Goal: Task Accomplishment & Management: Use online tool/utility

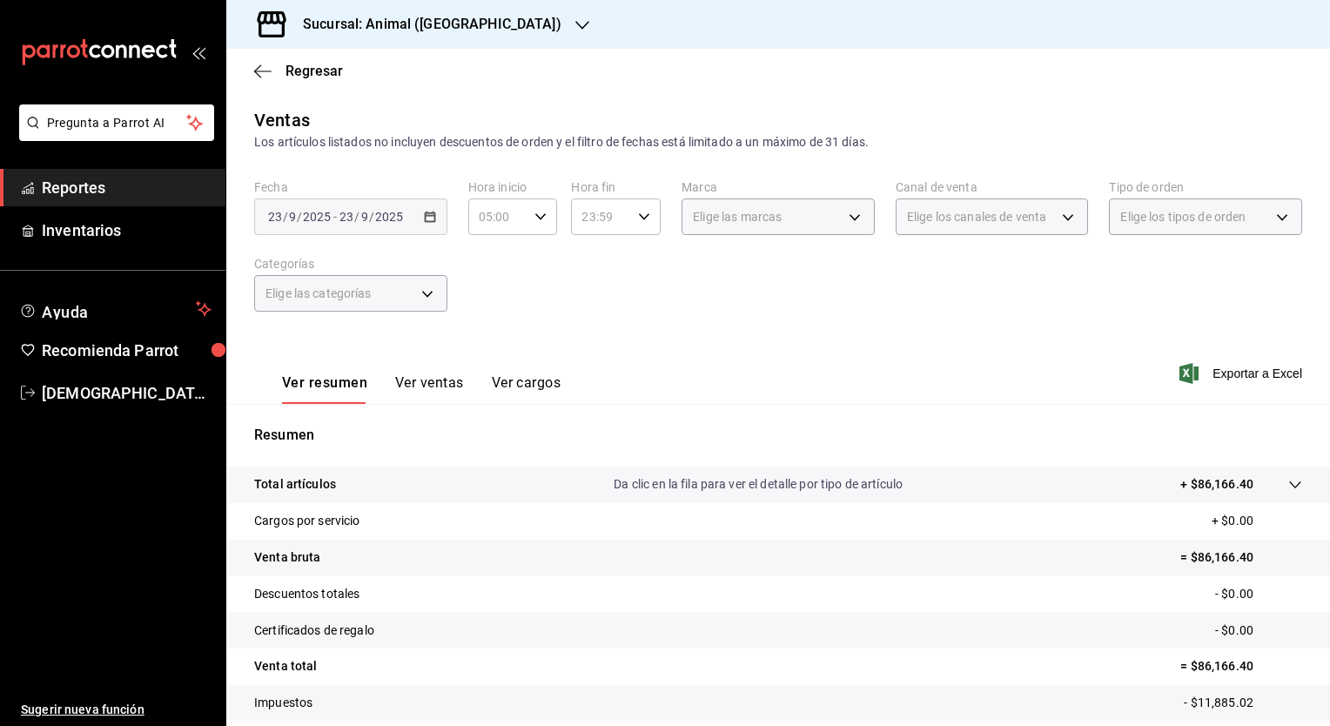
scroll to position [101, 0]
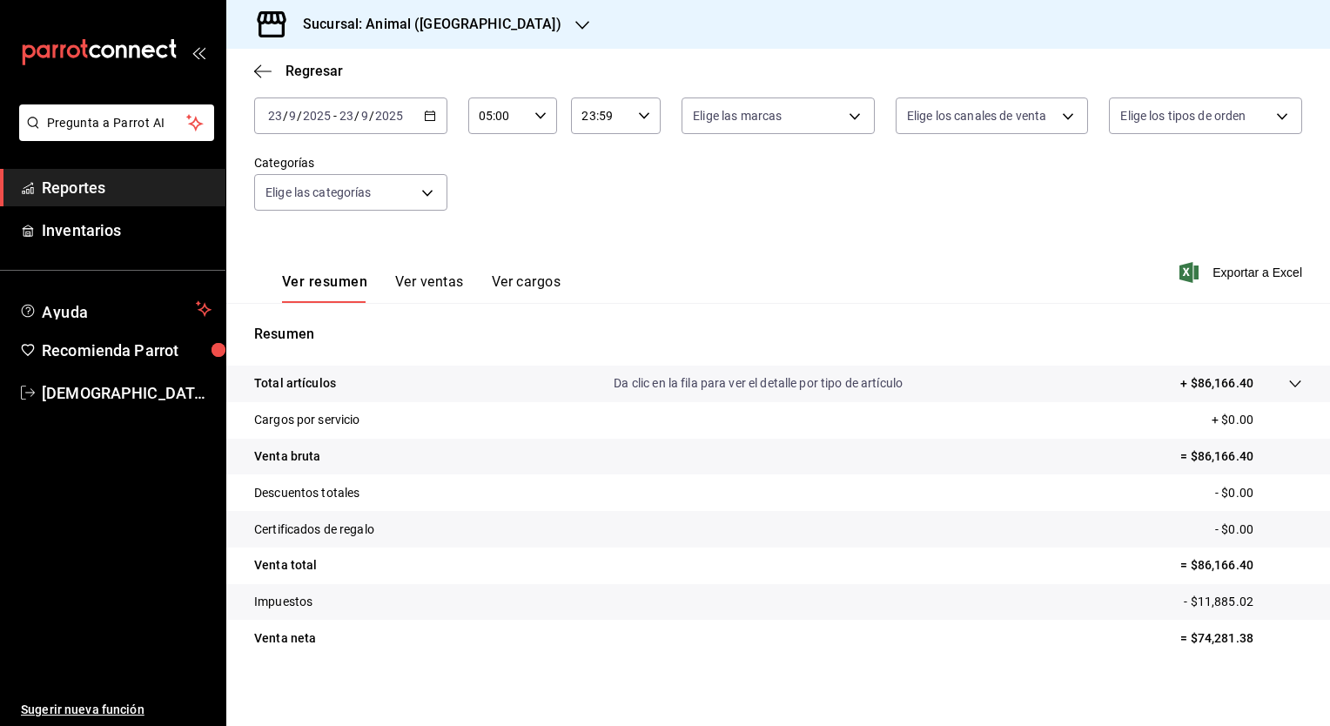
click at [431, 115] on icon "button" at bounding box center [430, 116] width 12 height 12
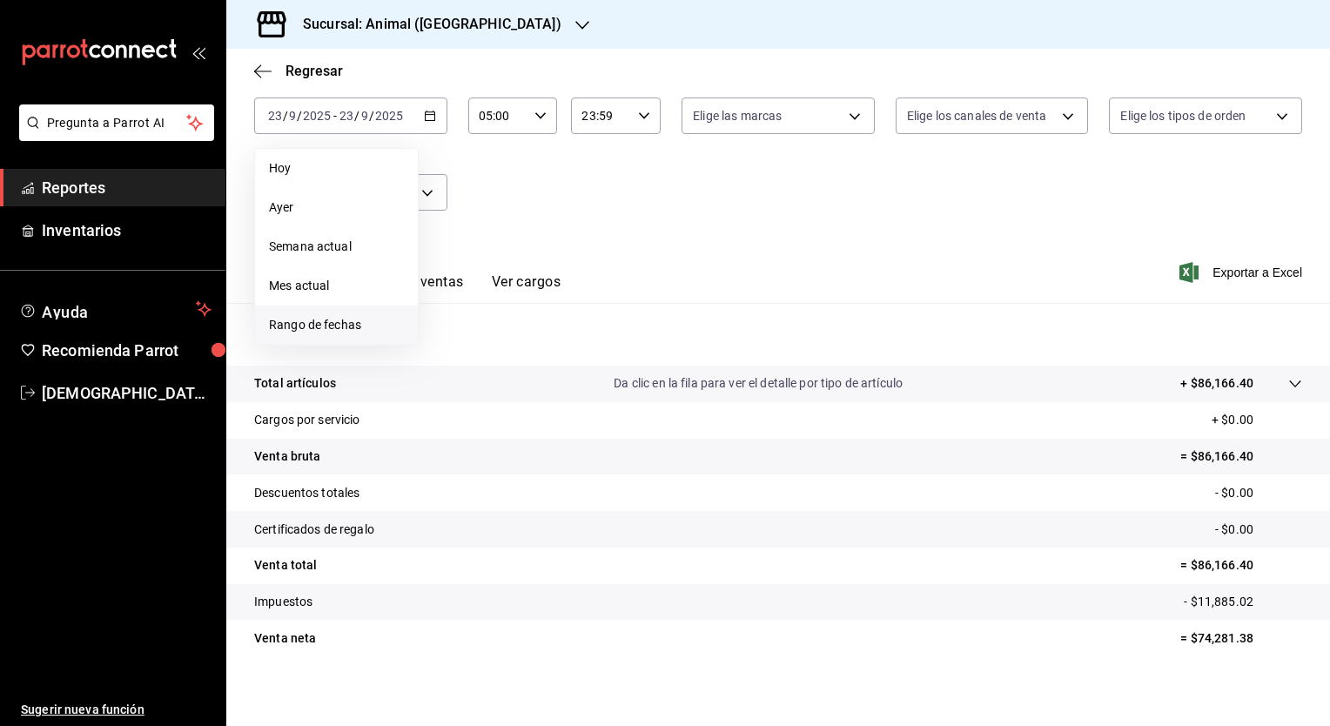
click at [339, 332] on span "Rango de fechas" at bounding box center [336, 325] width 135 height 18
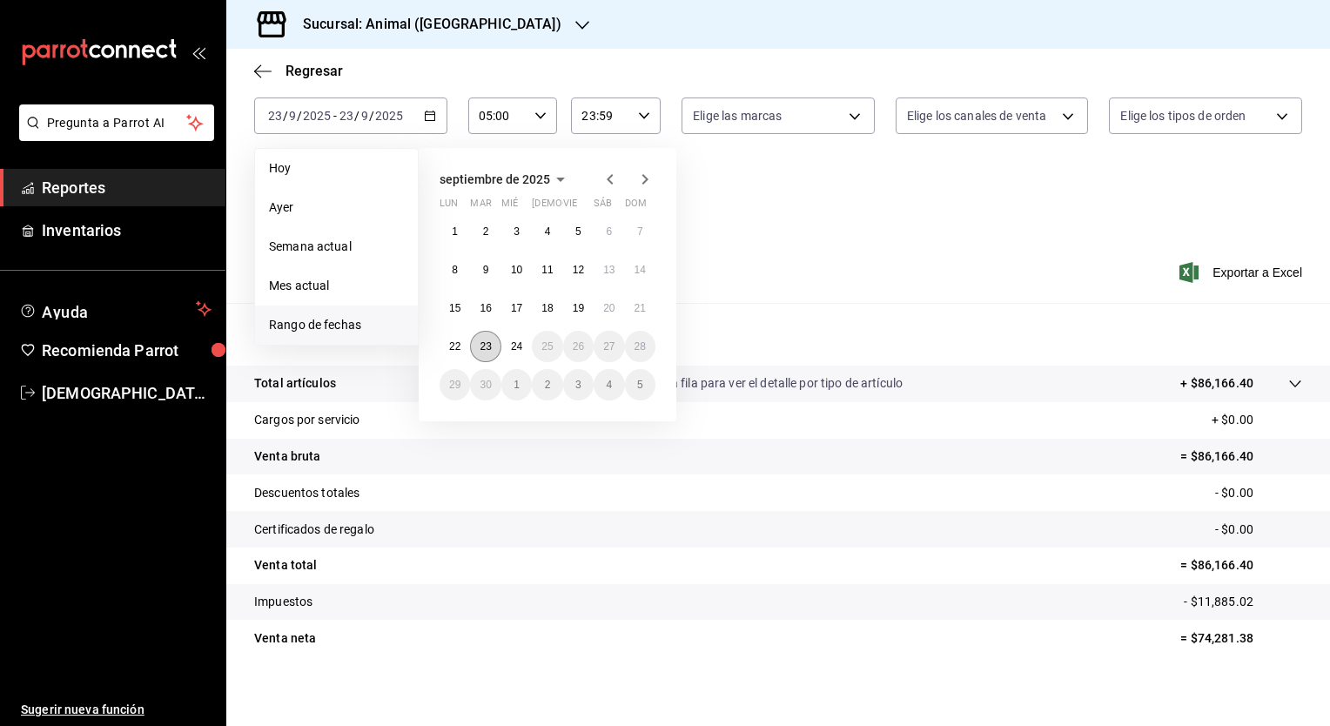
click at [485, 345] on abbr "23" at bounding box center [484, 346] width 11 height 12
click at [516, 346] on abbr "24" at bounding box center [516, 346] width 11 height 12
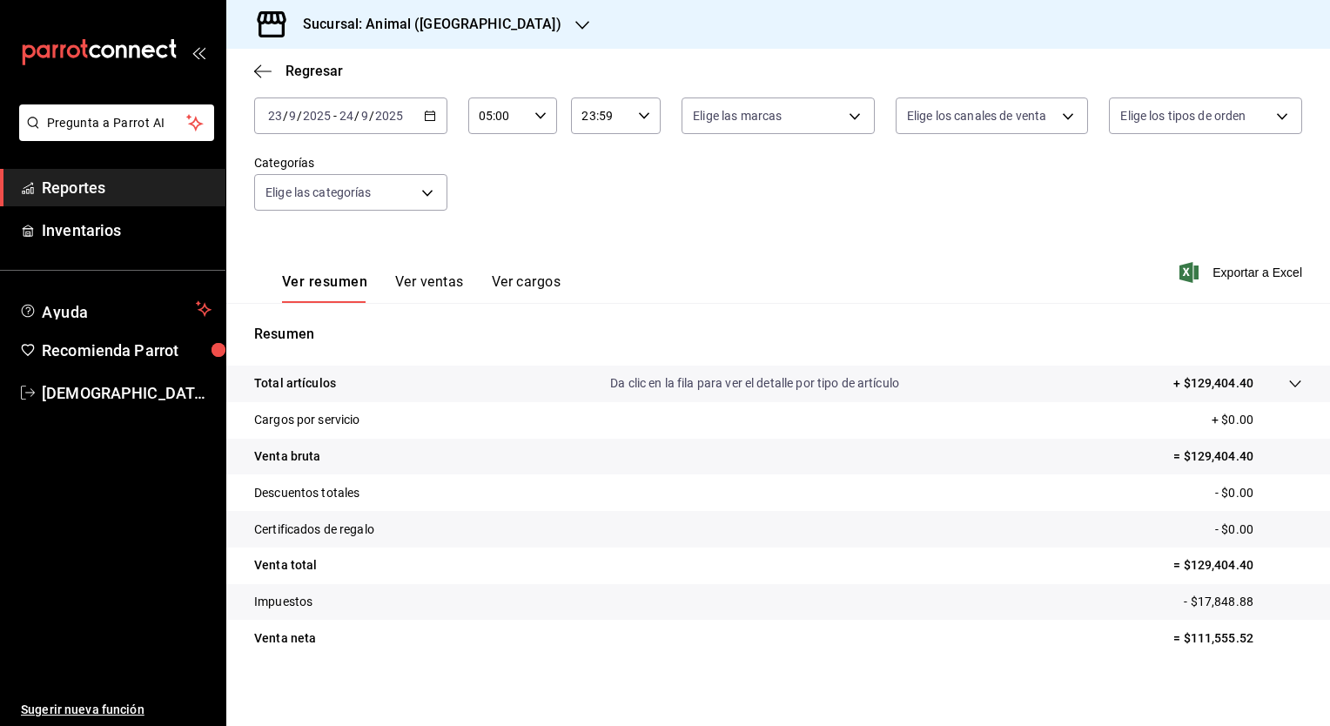
click at [595, 117] on input "23:59" at bounding box center [601, 115] width 60 height 35
click at [585, 235] on span "04" at bounding box center [589, 238] width 17 height 14
type input "04:59"
click at [754, 226] on div at bounding box center [665, 363] width 1330 height 726
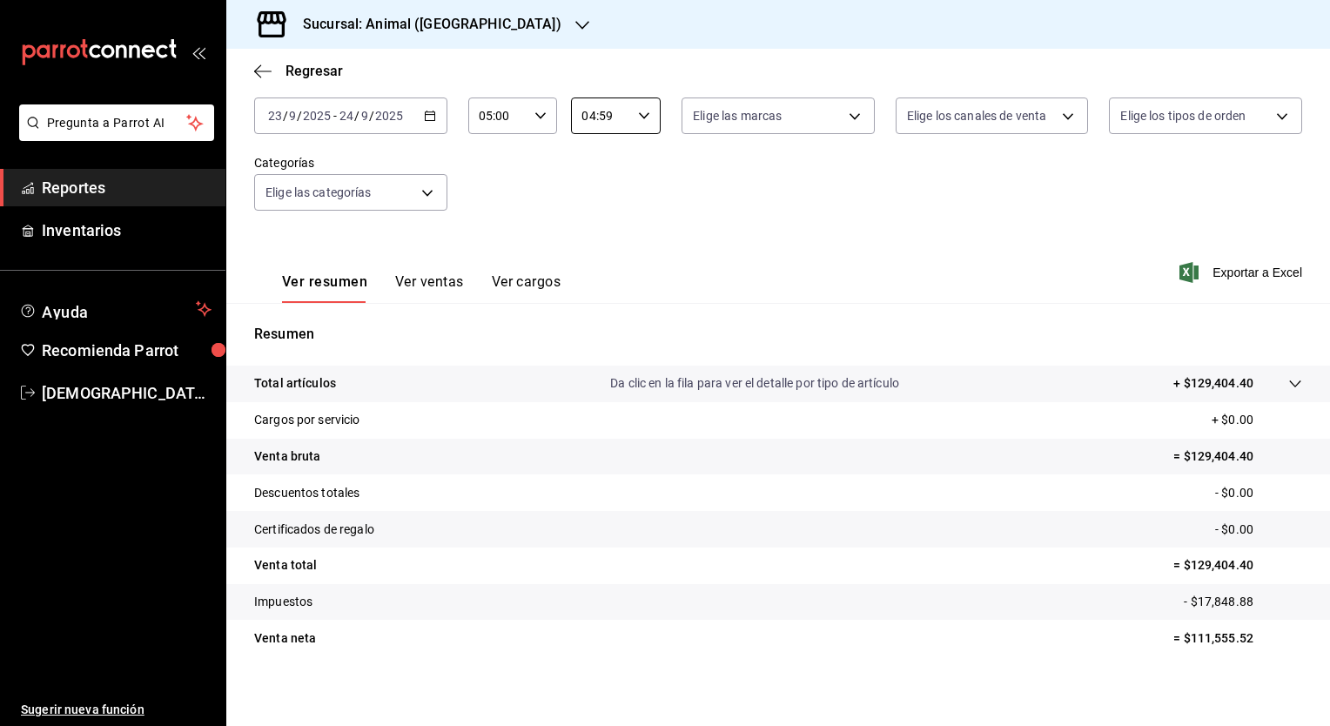
scroll to position [108, 0]
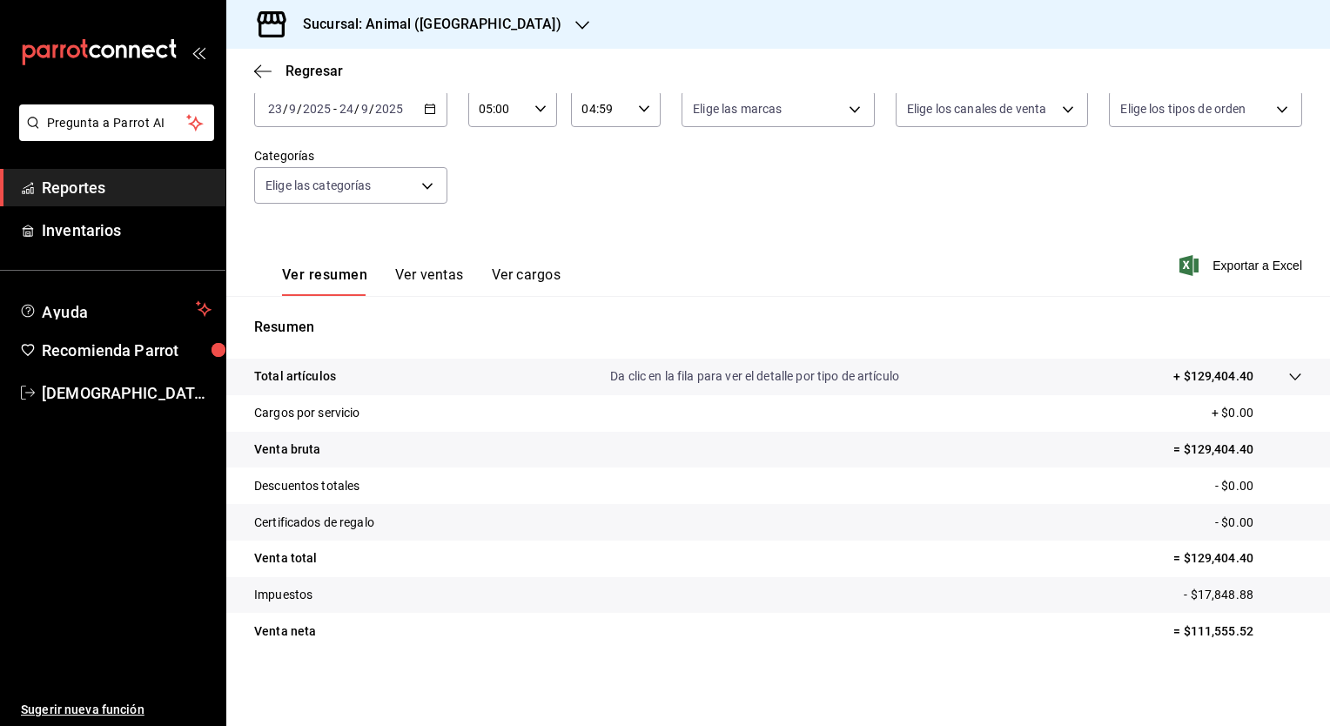
click at [425, 19] on h3 "Sucursal: Animal (Puebla)" at bounding box center [425, 24] width 272 height 21
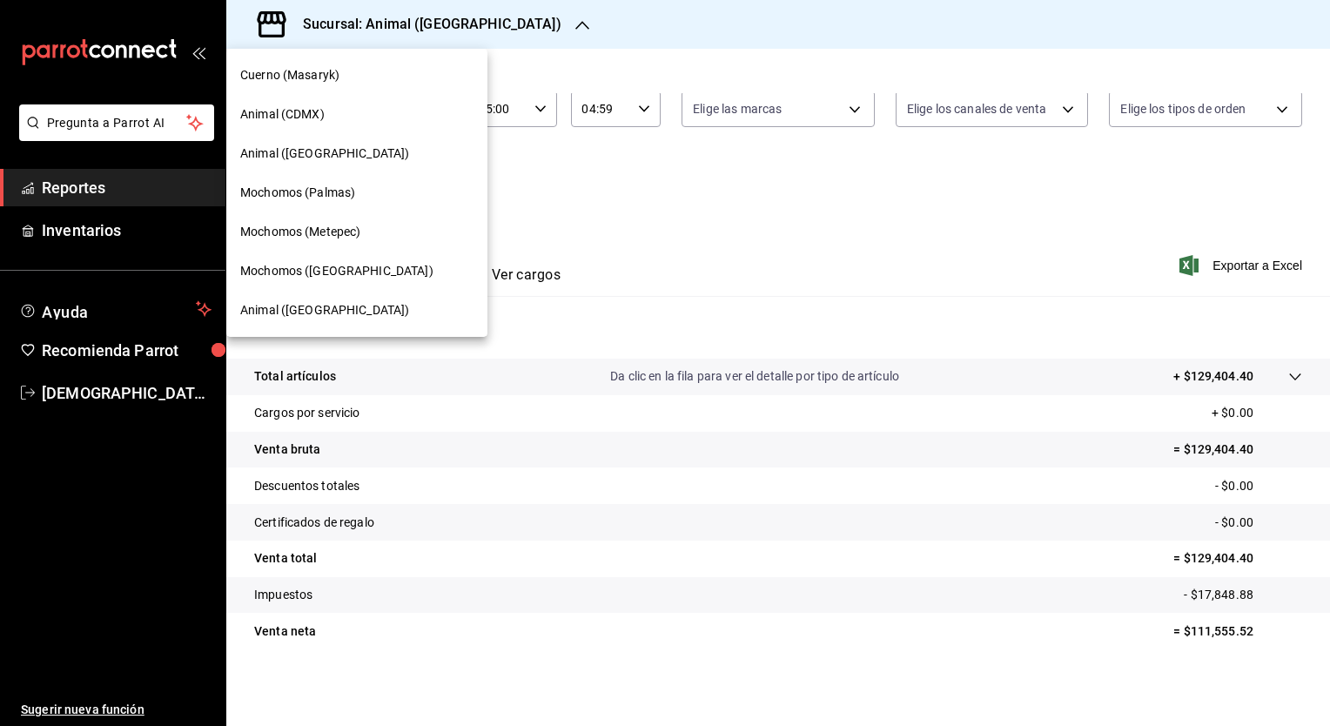
click at [316, 272] on span "Mochomos (Puebla)" at bounding box center [336, 271] width 193 height 18
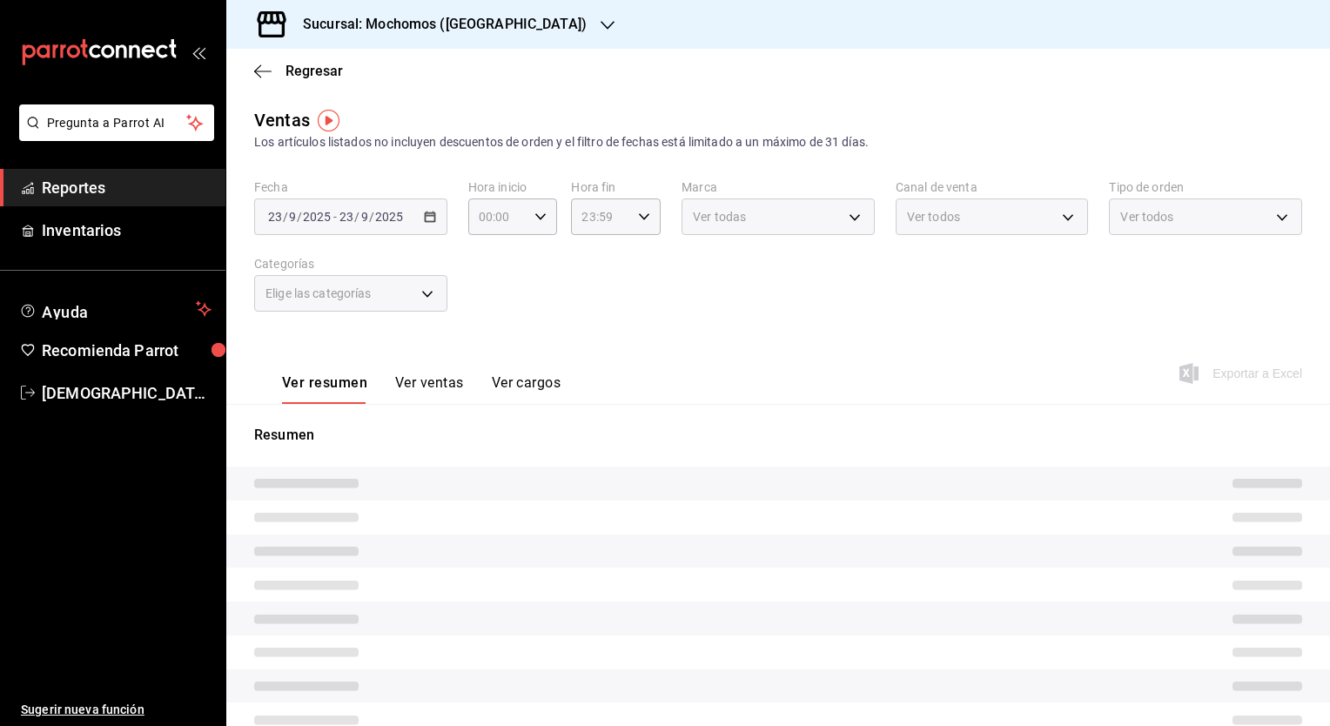
type input "05:00"
type input "04:59"
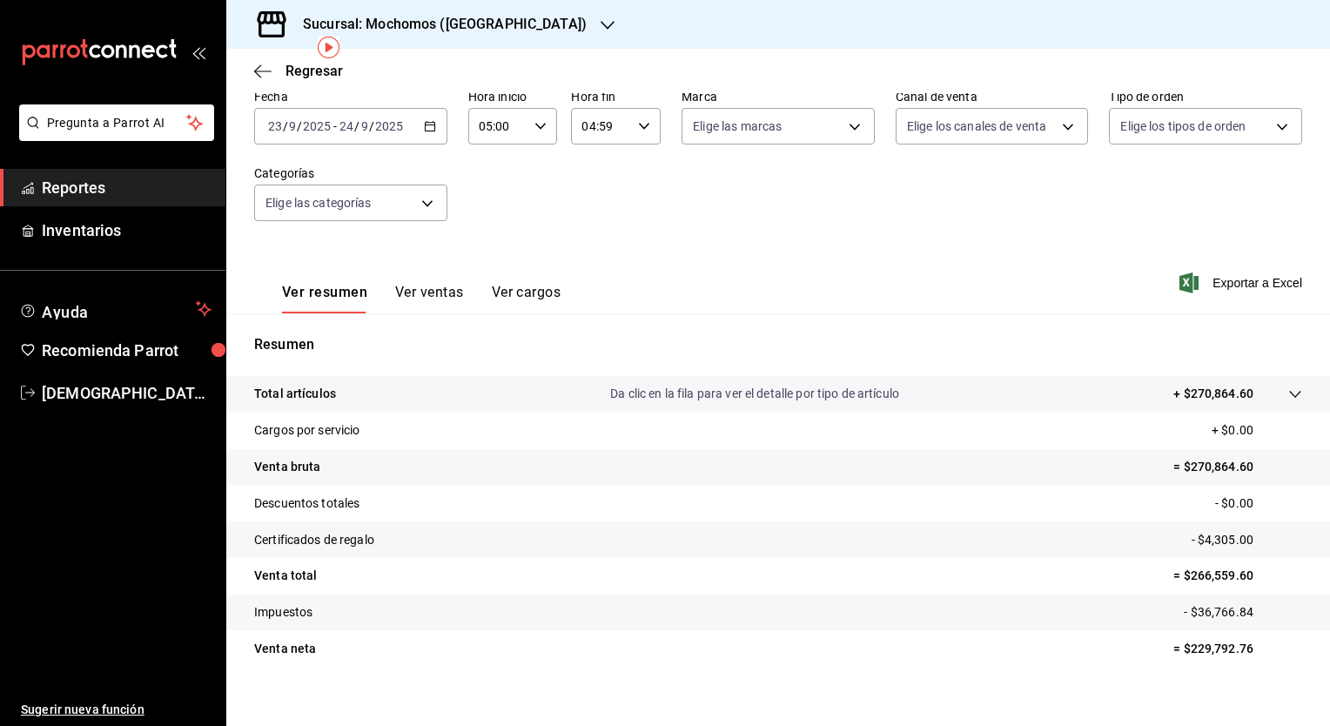
scroll to position [108, 0]
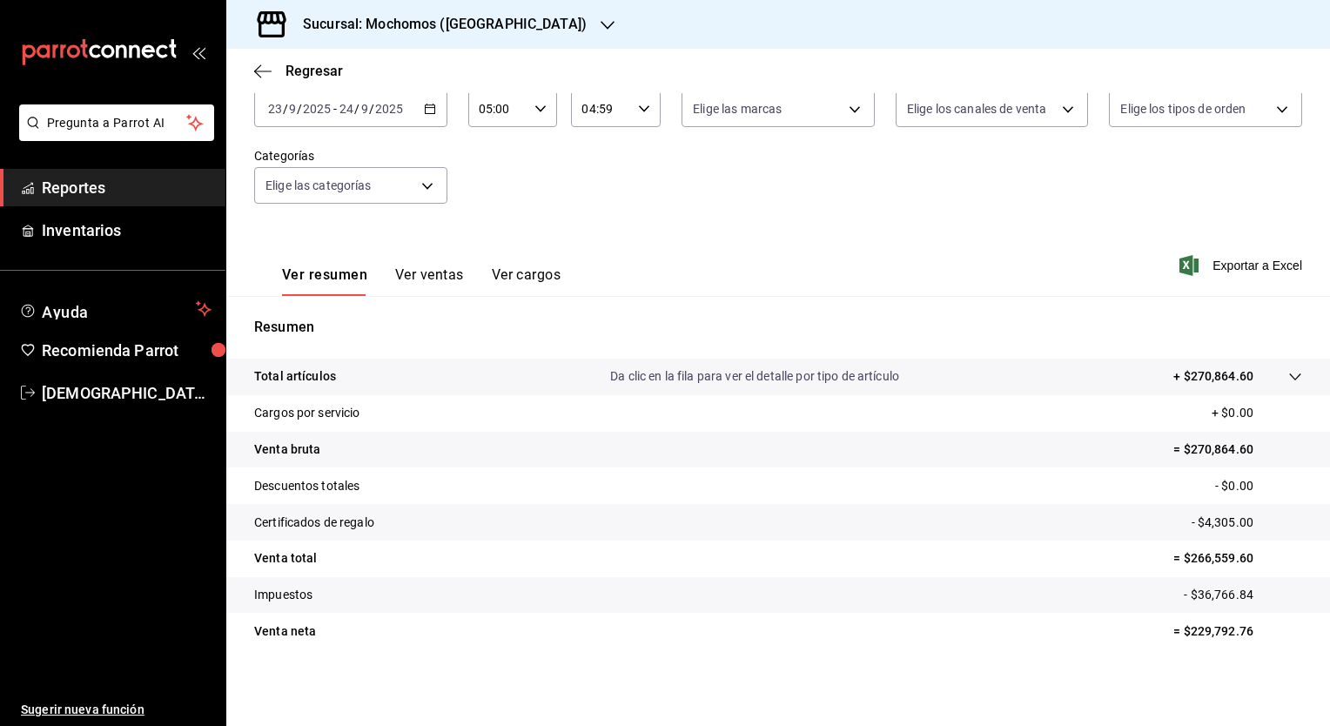
click at [446, 273] on button "Ver ventas" at bounding box center [429, 281] width 69 height 30
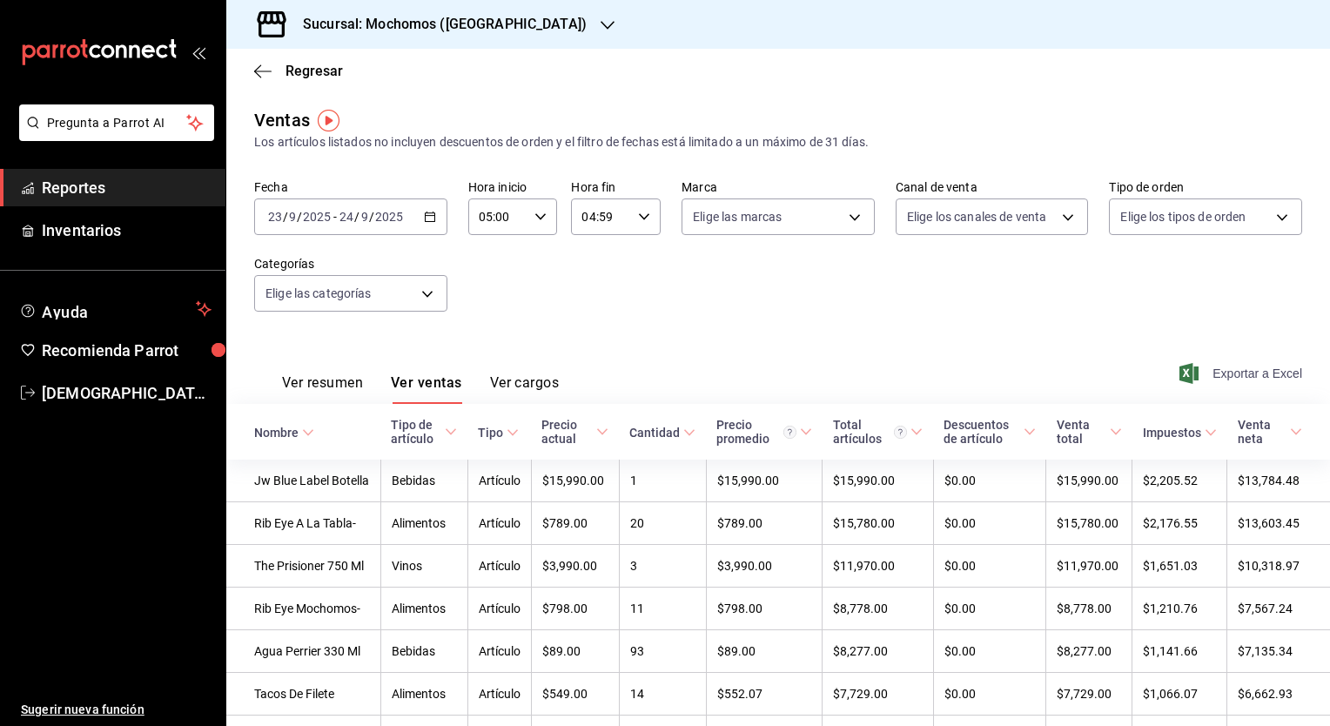
click at [1239, 372] on span "Exportar a Excel" at bounding box center [1242, 373] width 119 height 21
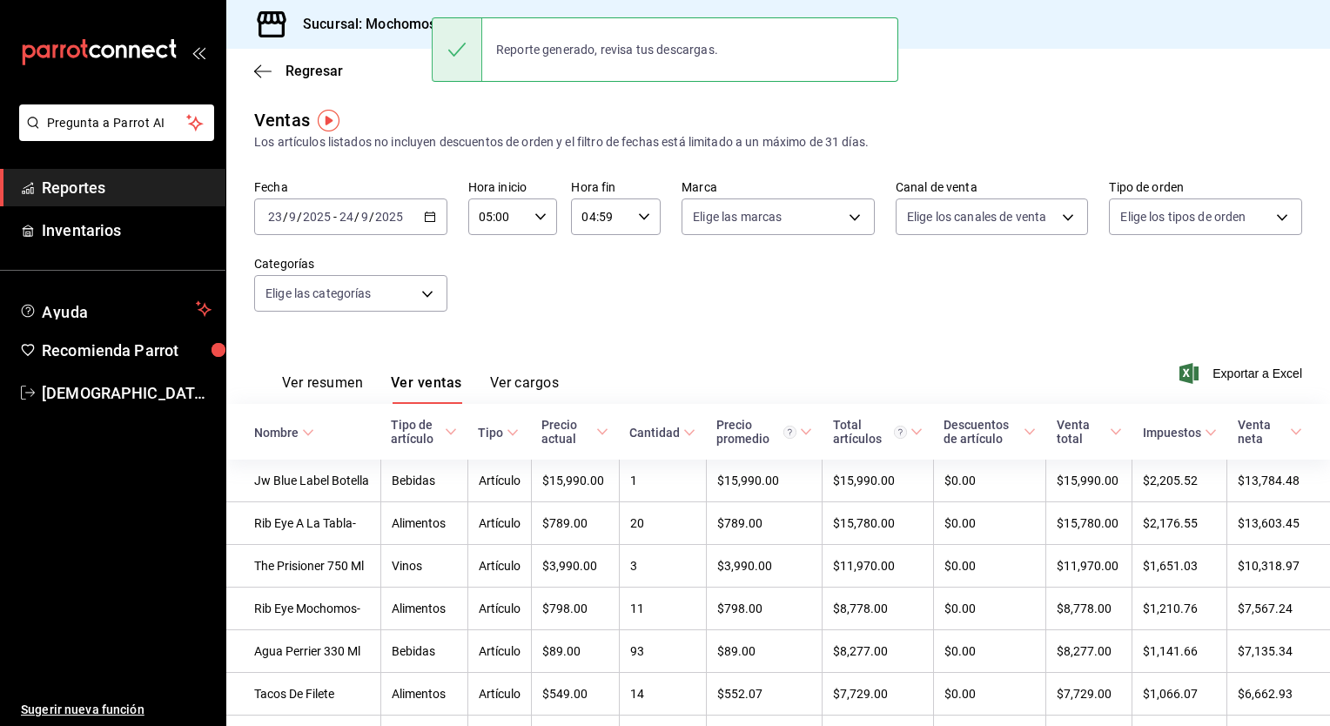
click at [358, 38] on div "Sucursal: Mochomos (Puebla)" at bounding box center [430, 24] width 381 height 49
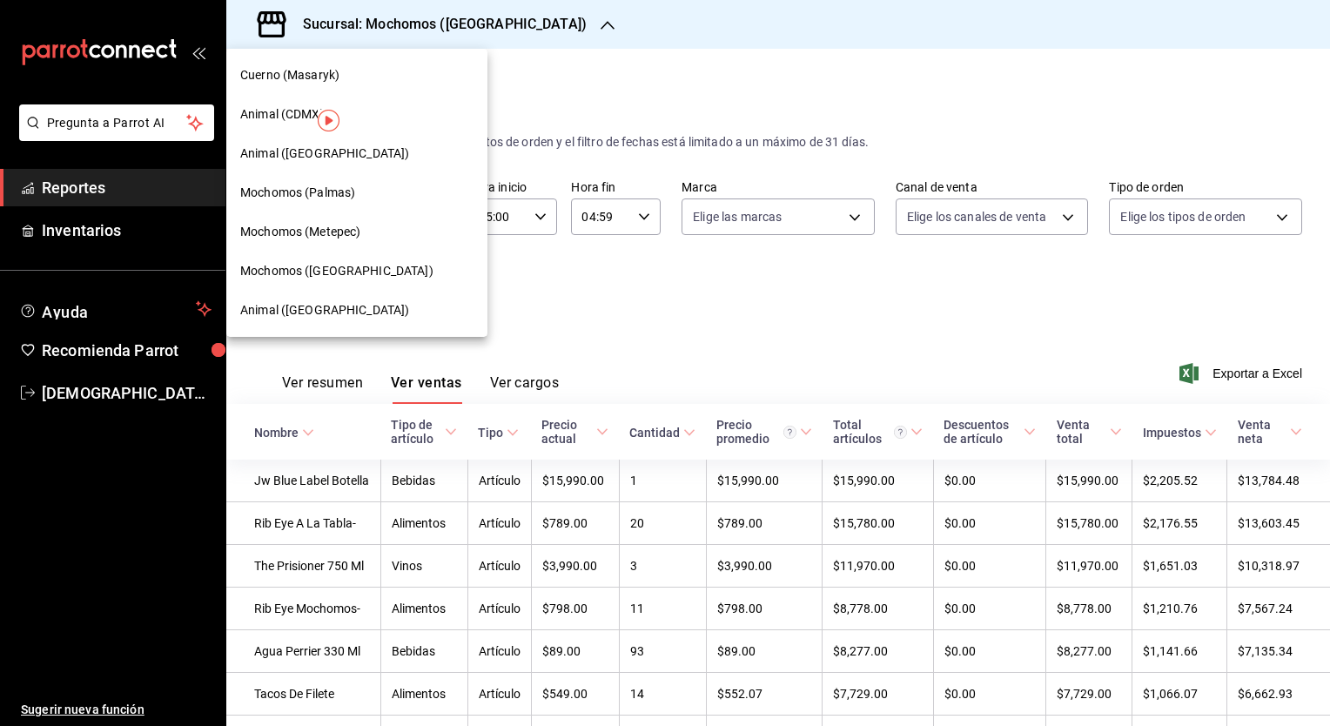
click at [298, 305] on span "Animal (Puebla)" at bounding box center [324, 310] width 169 height 18
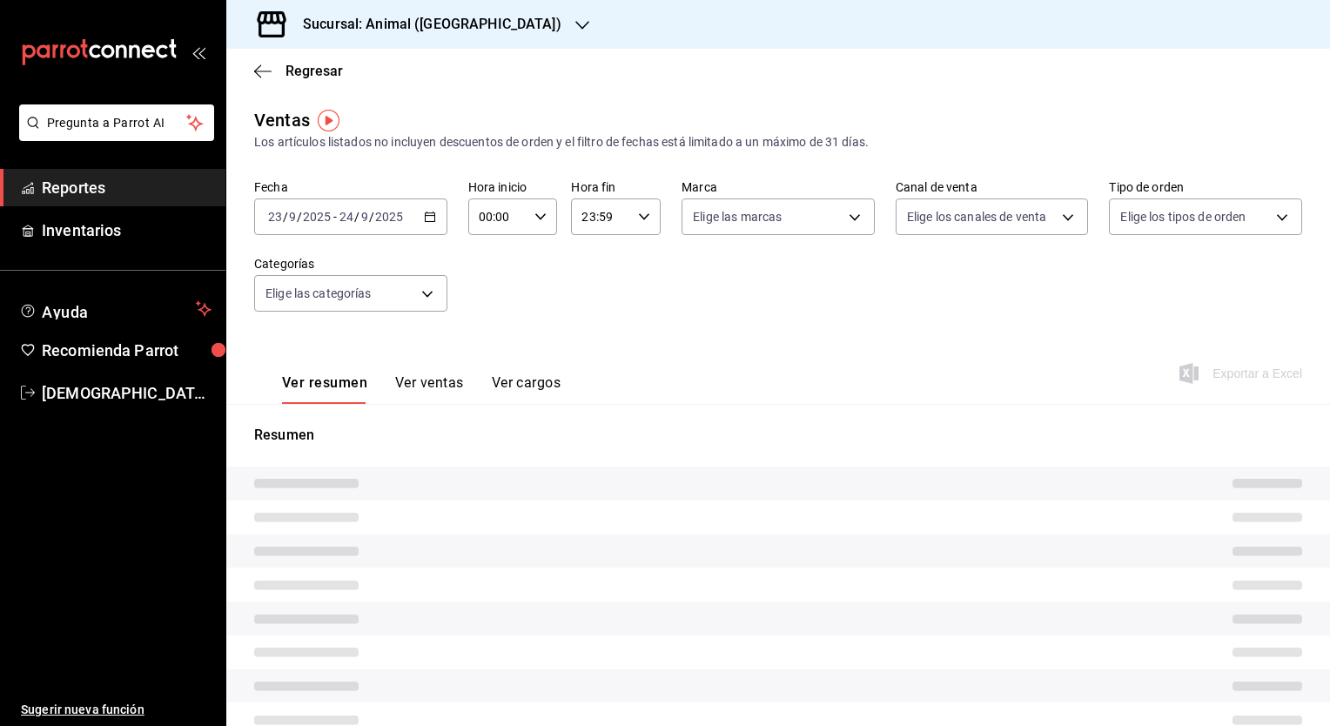
type input "05:00"
type input "04:59"
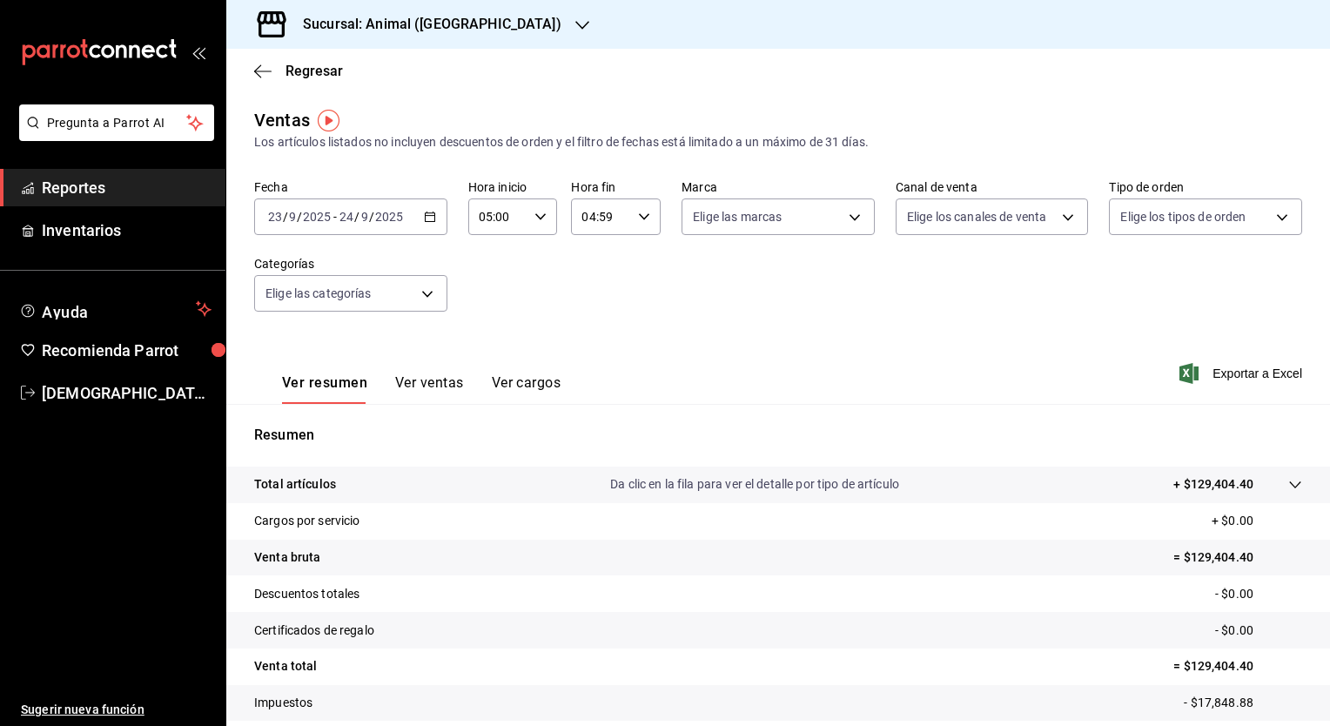
click at [432, 381] on button "Ver ventas" at bounding box center [429, 389] width 69 height 30
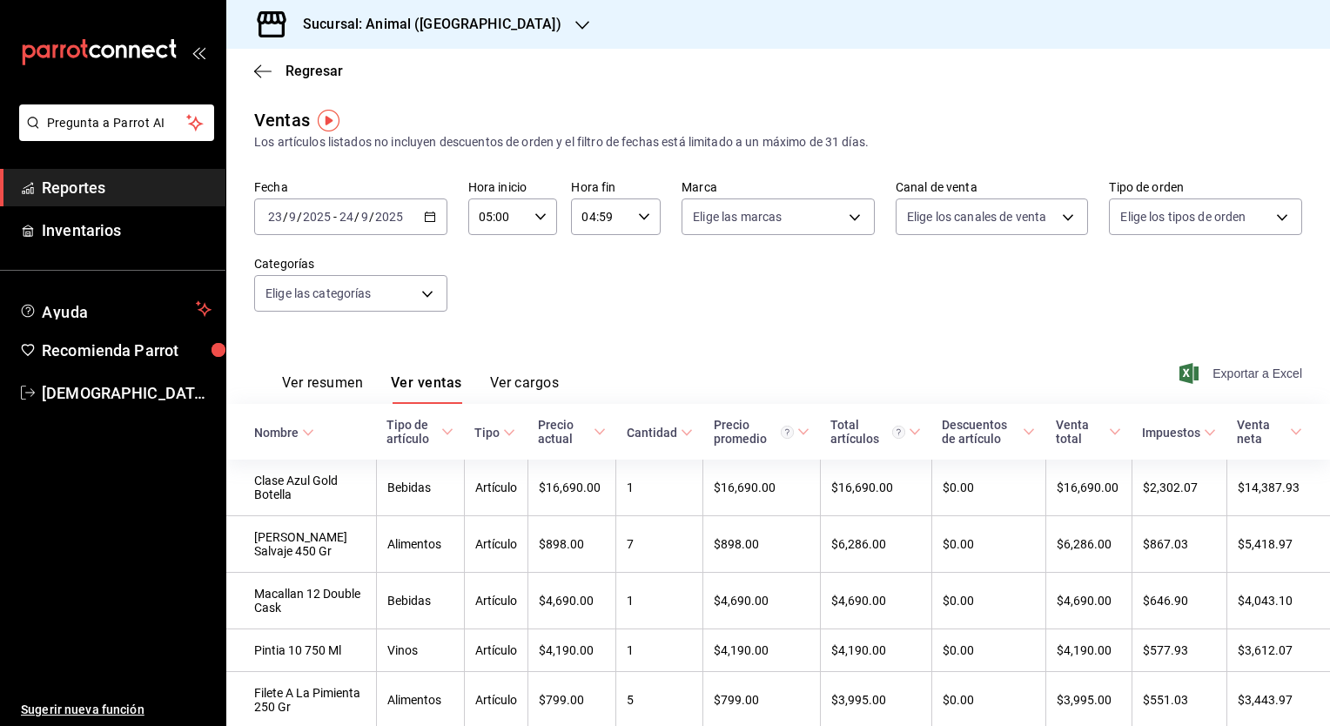
click at [1250, 371] on span "Exportar a Excel" at bounding box center [1242, 373] width 119 height 21
